Goal: Information Seeking & Learning: Understand process/instructions

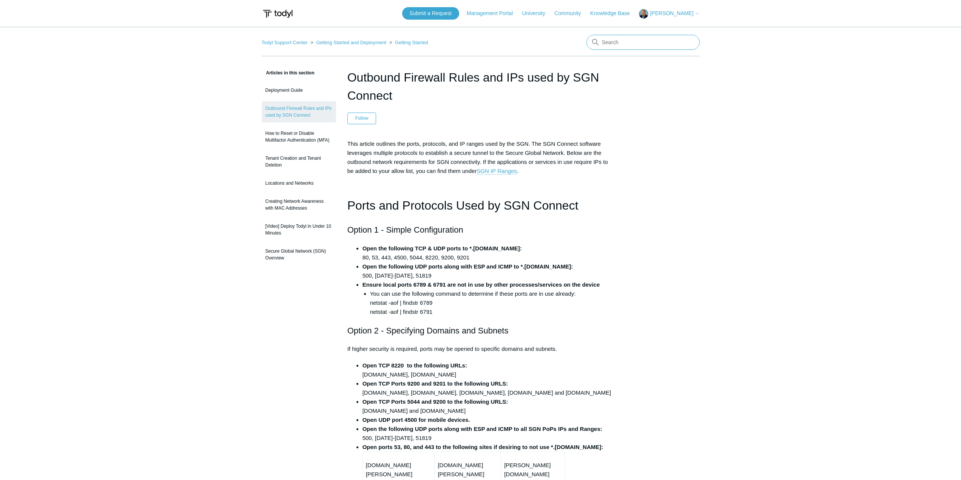
click at [647, 40] on input "Search" at bounding box center [643, 42] width 113 height 15
type input "uninstall"
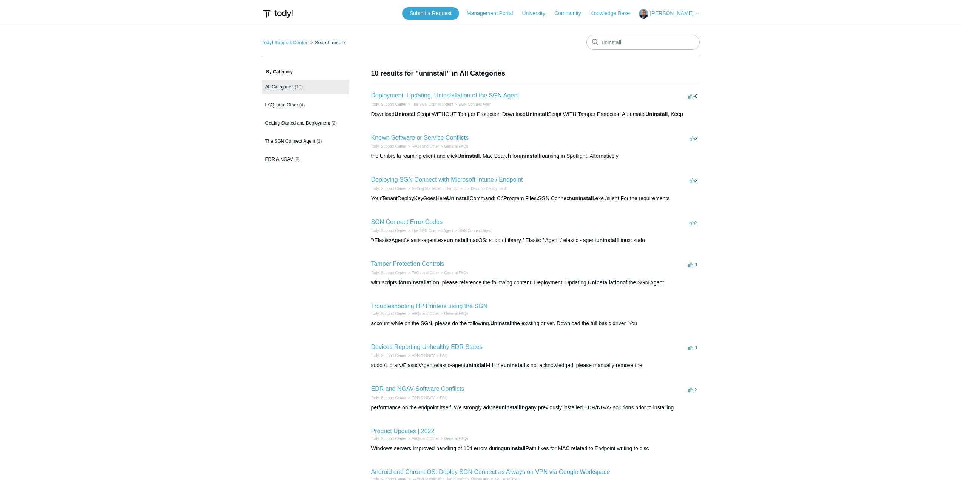
click at [435, 92] on h2 "Deployment, Updating, Uninstallation of the SGN Agent" at bounding box center [445, 95] width 148 height 9
click at [425, 96] on link "Deployment, Updating, Uninstallation of the SGN Agent" at bounding box center [445, 95] width 148 height 6
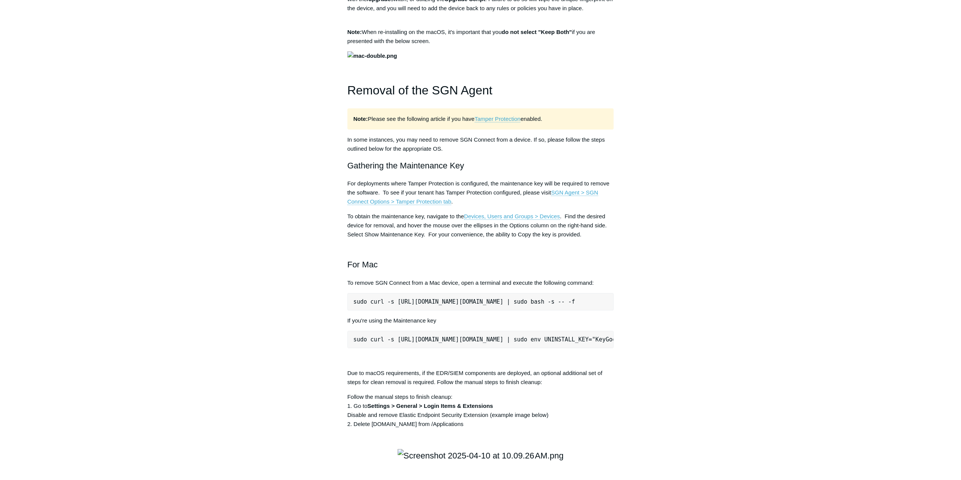
scroll to position [869, 0]
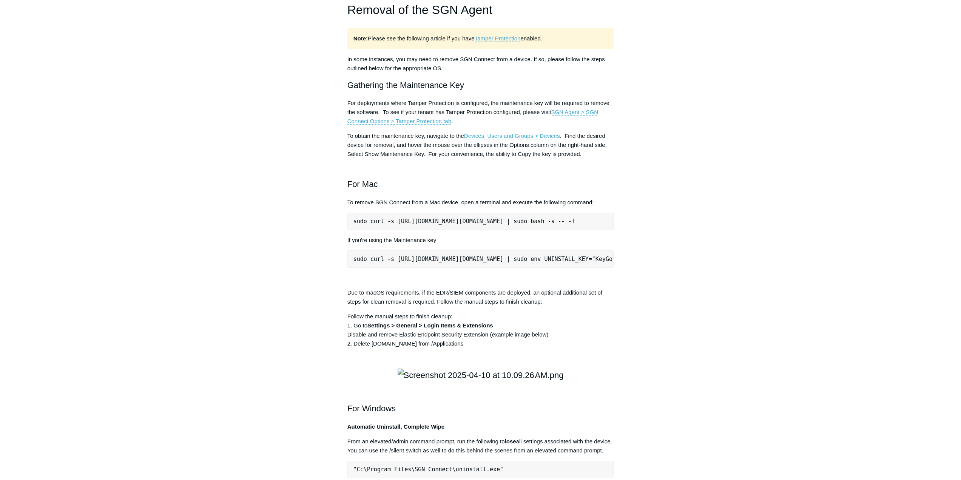
click at [318, 154] on aside "Articles in this section Installation Procedure for macOS 15 (Sequoia) Check to…" at bounding box center [299, 257] width 74 height 2115
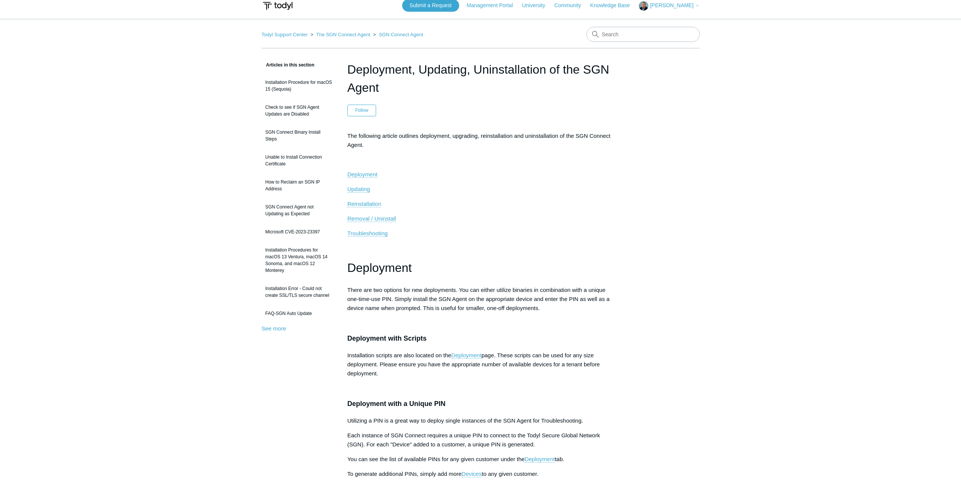
scroll to position [0, 0]
